Goal: Find specific page/section: Find specific page/section

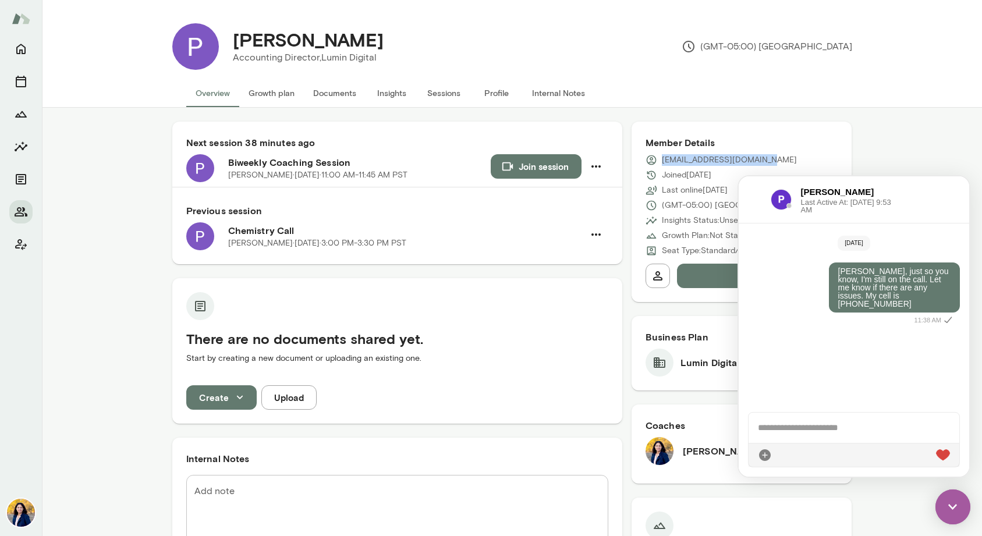
scroll to position [2, 0]
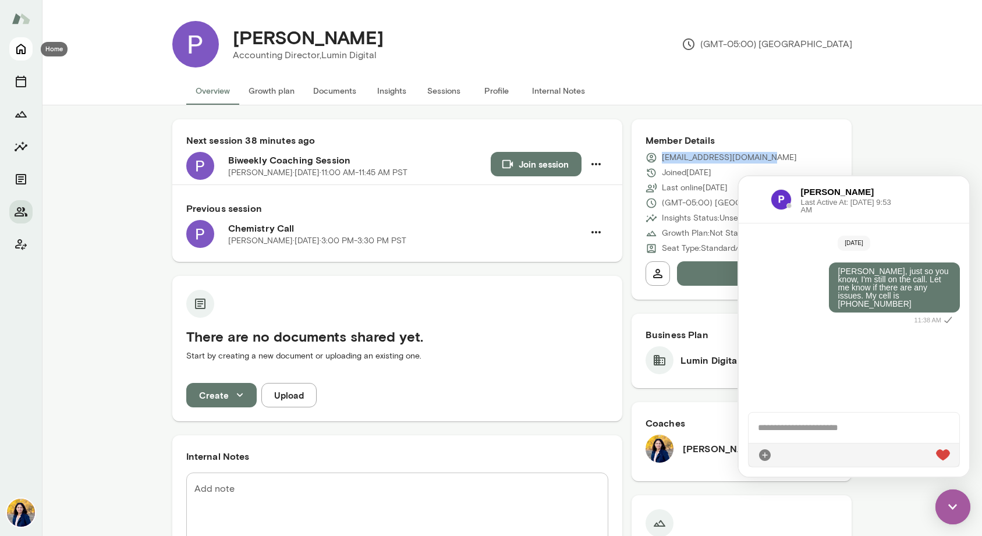
click at [20, 44] on icon "Home" at bounding box center [21, 49] width 14 height 14
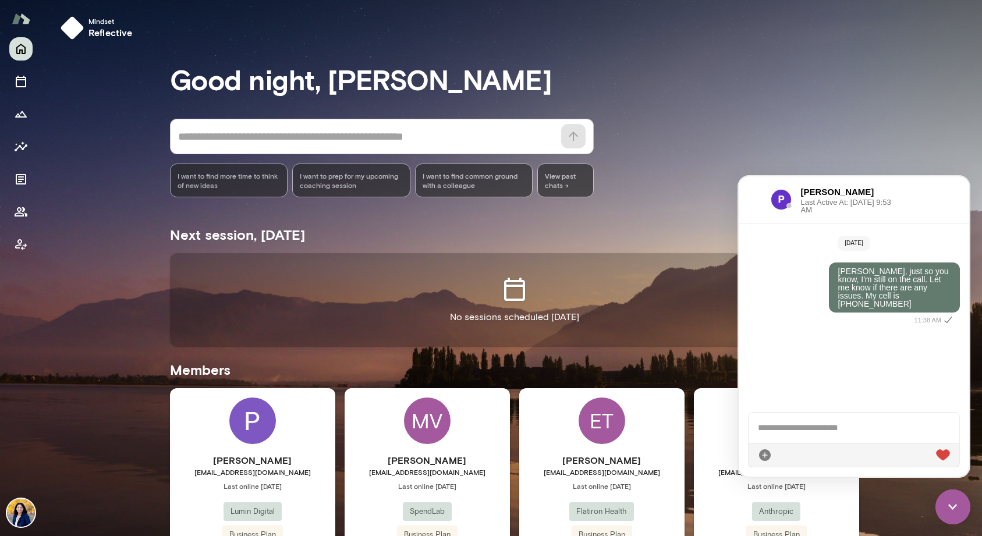
click at [910, 502] on div "Mindset reflective Good night, [PERSON_NAME] * ​ ​ I want to find more time to …" at bounding box center [512, 413] width 940 height 831
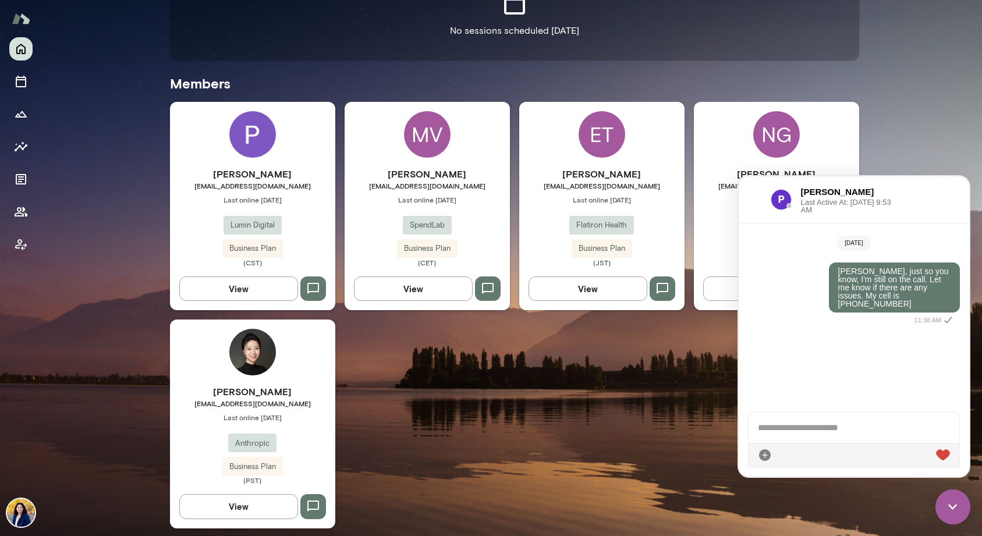
scroll to position [295, 0]
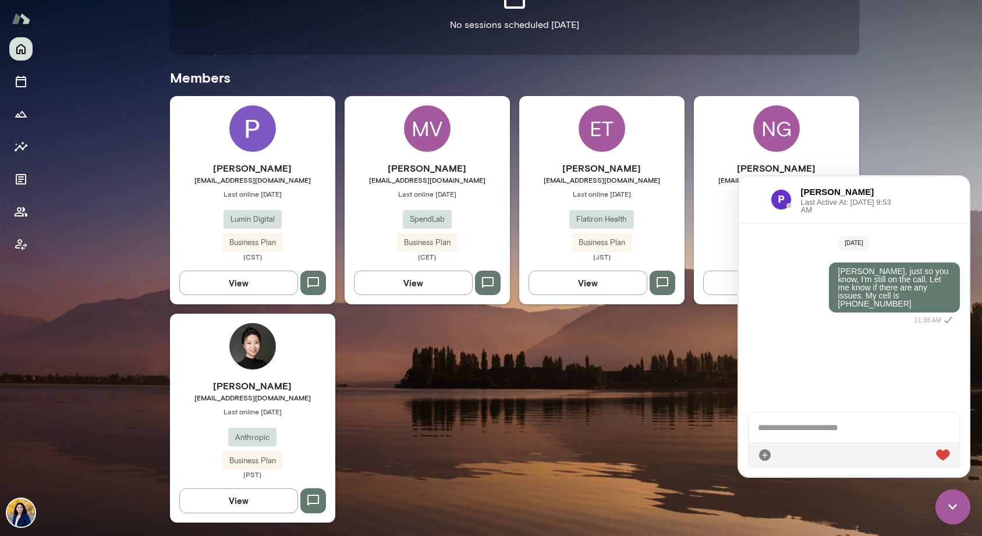
click at [789, 123] on div "NG" at bounding box center [776, 128] width 47 height 47
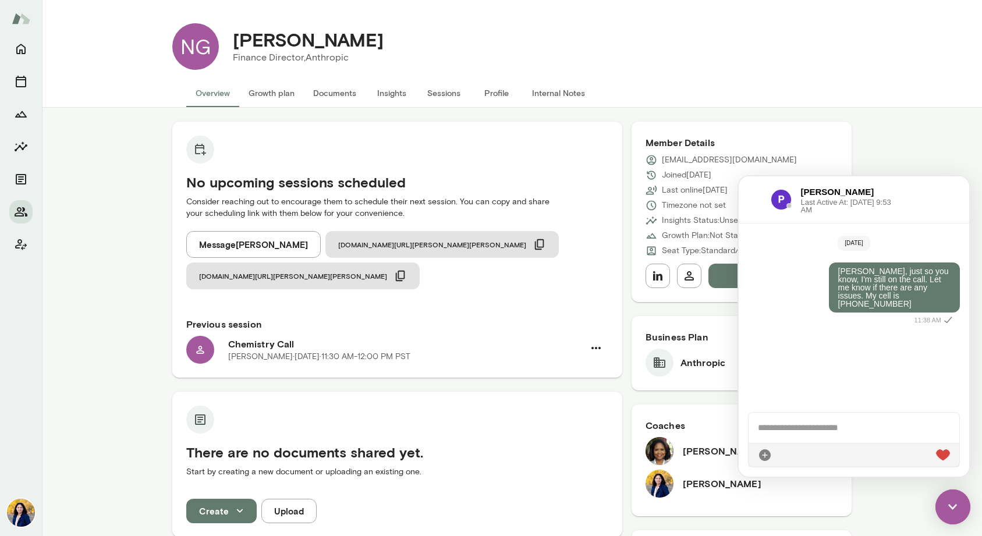
drag, startPoint x: 757, startPoint y: 189, endPoint x: 806, endPoint y: 307, distance: 128.4
click at [757, 193] on div "[PERSON_NAME] Last Active At: [DATE] 9:53 AM" at bounding box center [820, 200] width 144 height 28
click at [953, 509] on img at bounding box center [953, 507] width 35 height 35
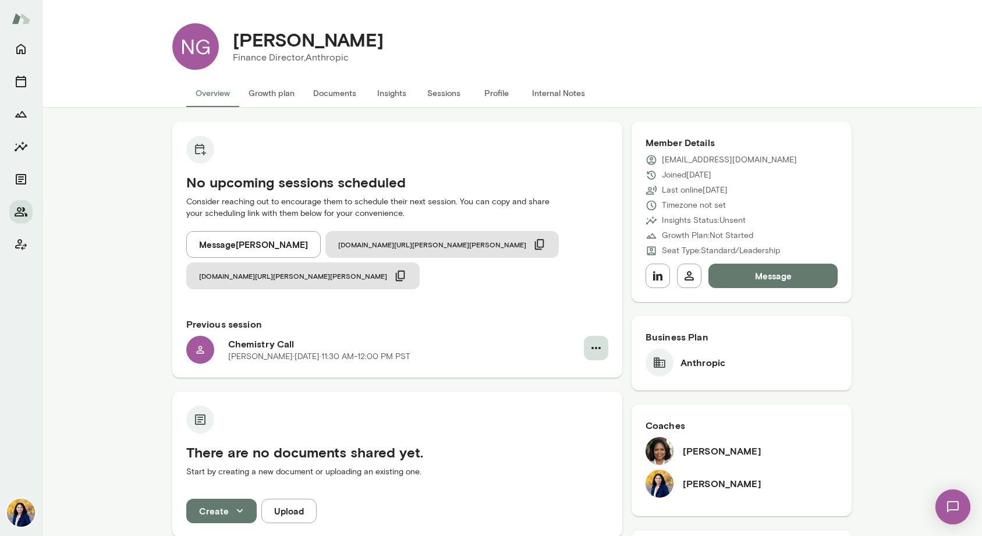
click at [597, 341] on icon "button" at bounding box center [596, 348] width 14 height 14
click at [527, 401] on div at bounding box center [491, 268] width 982 height 536
click at [288, 93] on button "Growth plan" at bounding box center [271, 93] width 65 height 28
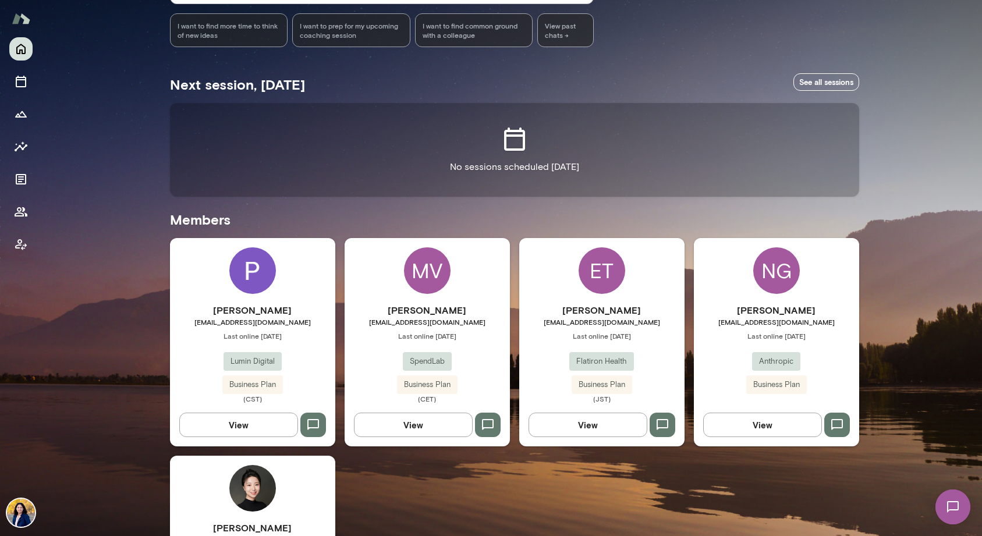
scroll to position [295, 0]
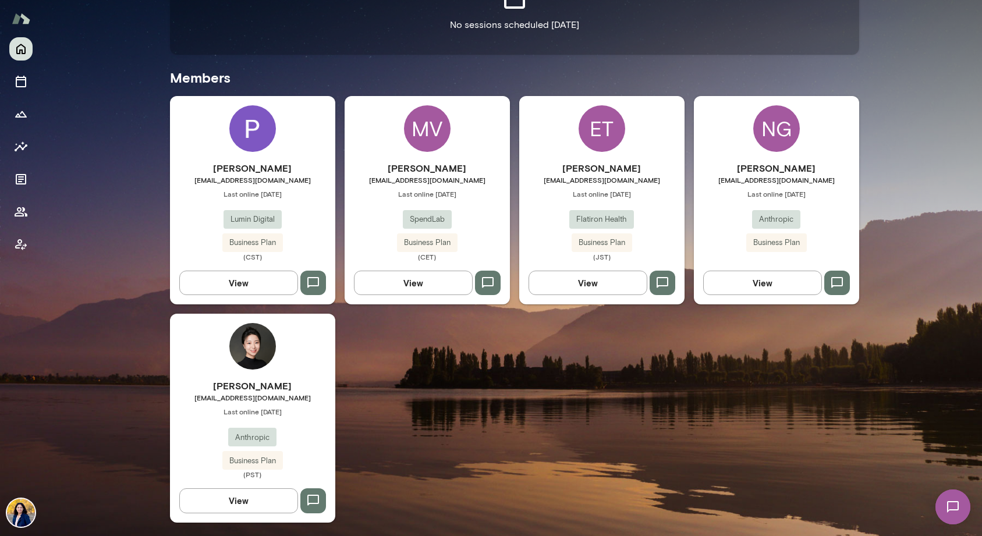
click at [251, 349] on img at bounding box center [252, 346] width 47 height 47
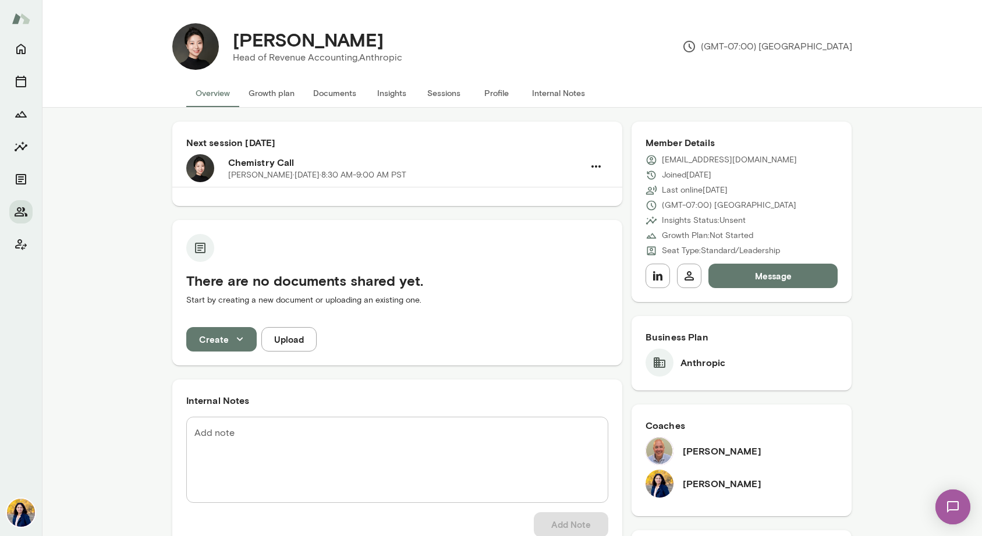
click at [565, 95] on button "Internal Notes" at bounding box center [559, 93] width 72 height 28
